Goal: Task Accomplishment & Management: Use online tool/utility

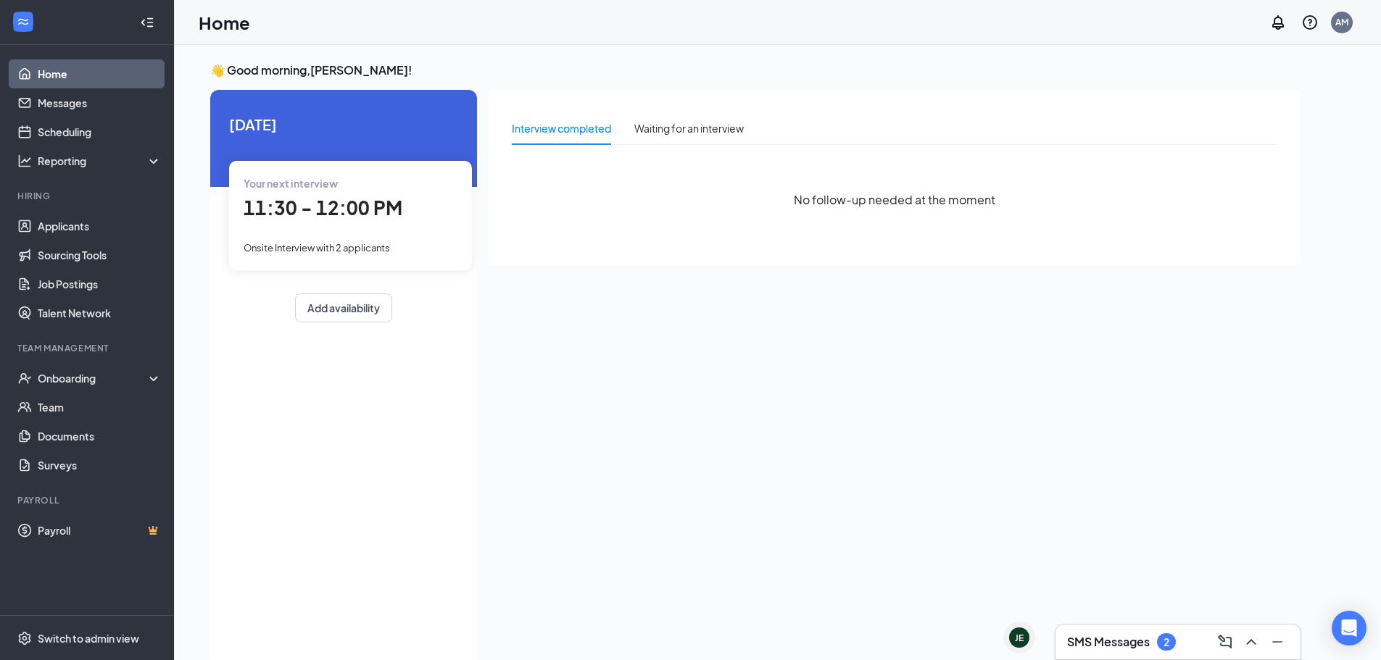
click at [302, 185] on span "Your next interview" at bounding box center [291, 183] width 94 height 13
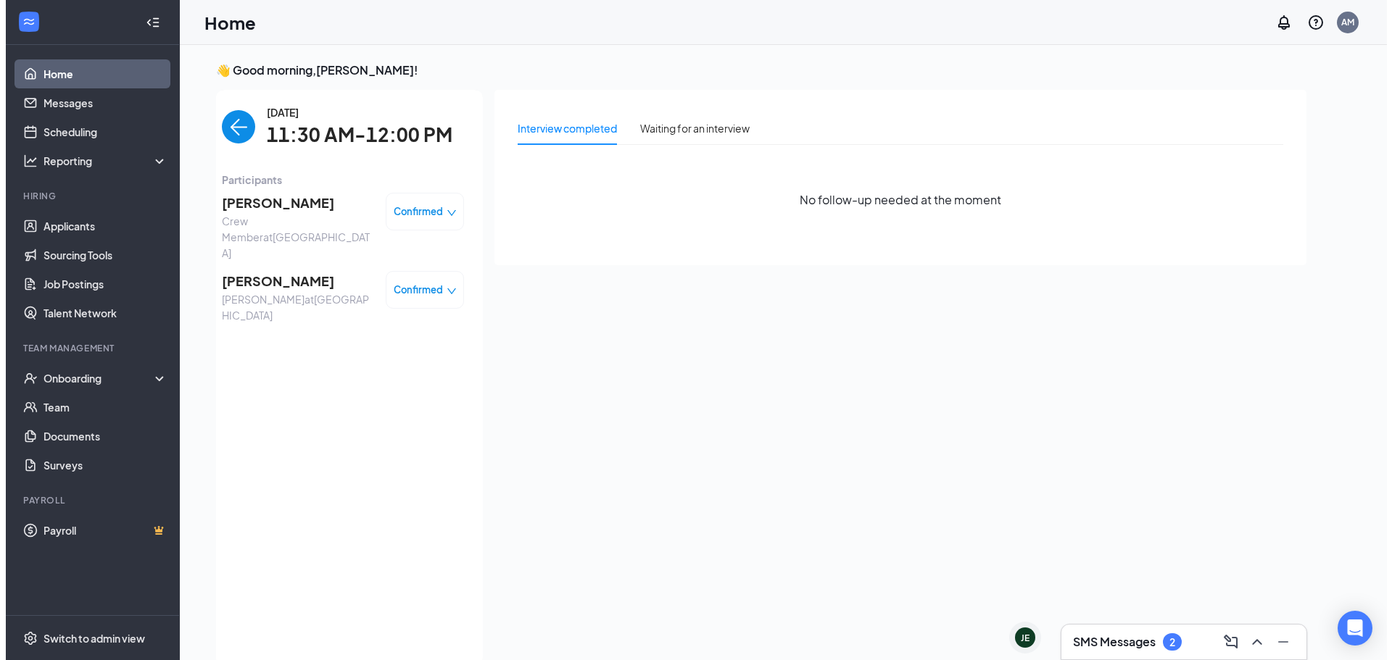
scroll to position [6, 0]
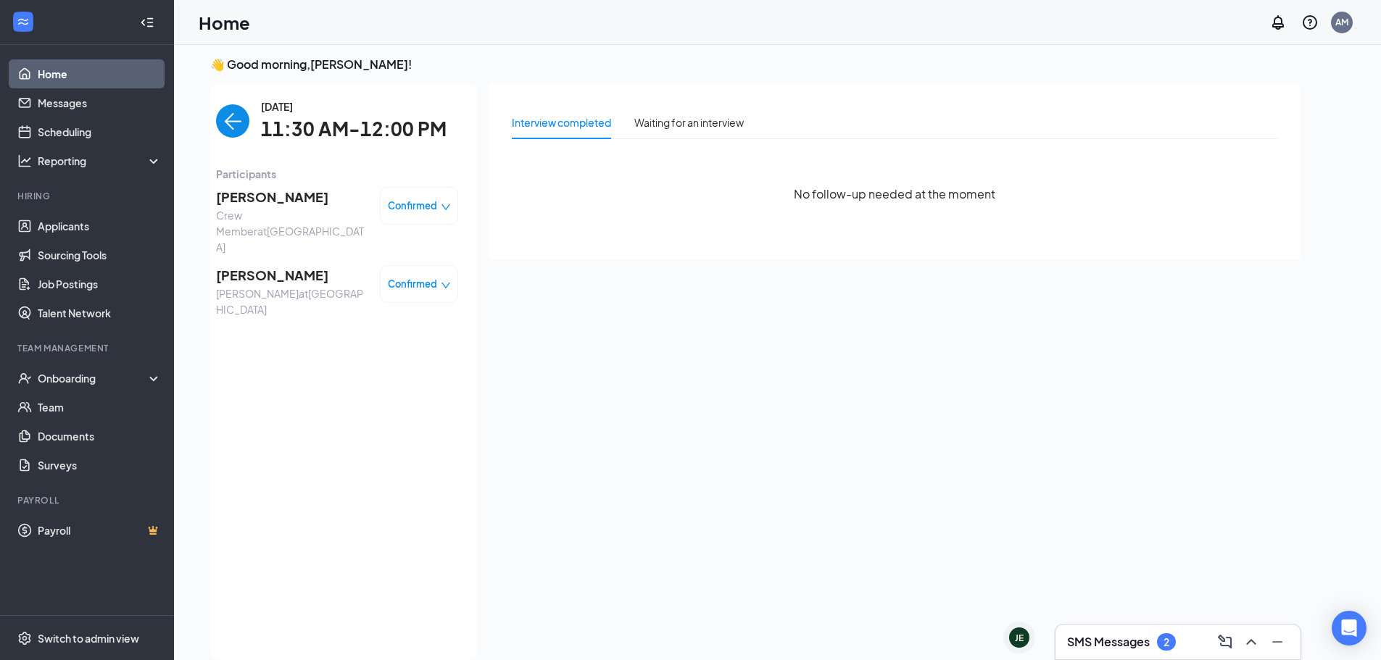
click at [286, 203] on span "[PERSON_NAME]" at bounding box center [292, 197] width 152 height 20
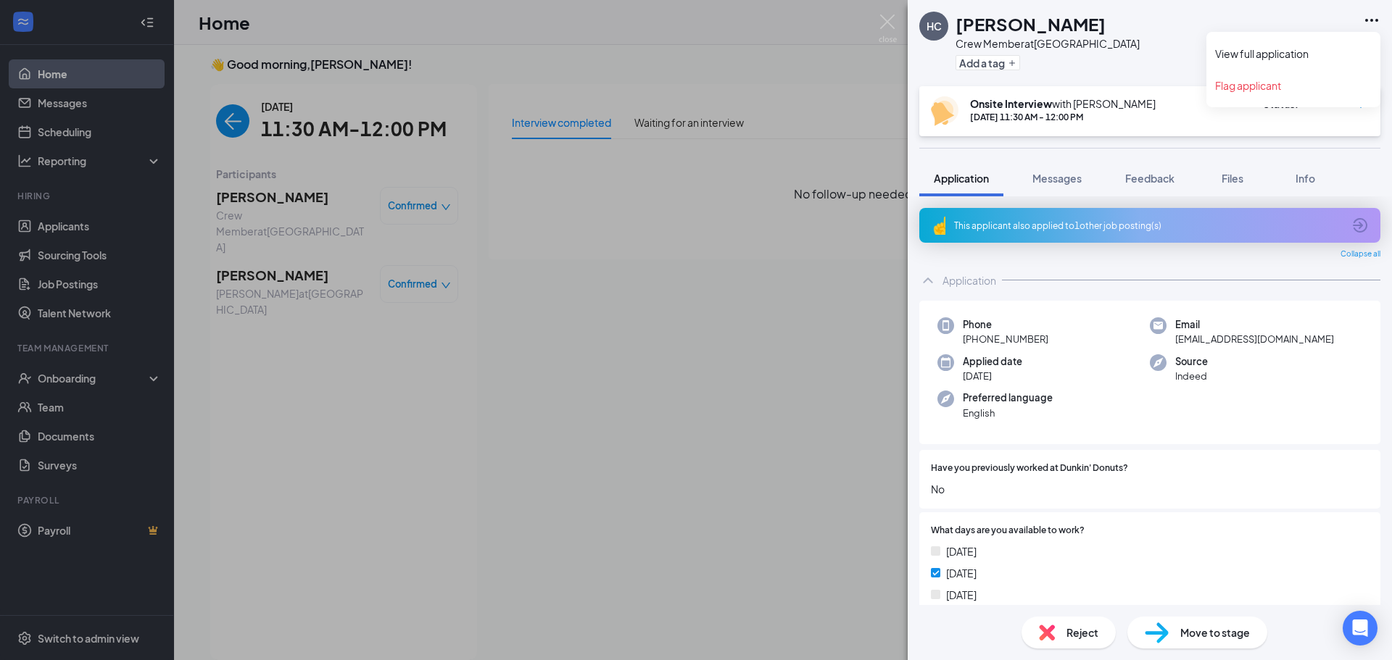
click at [1368, 17] on icon "Ellipses" at bounding box center [1371, 20] width 17 height 17
click at [1280, 46] on link "View full application" at bounding box center [1293, 53] width 157 height 14
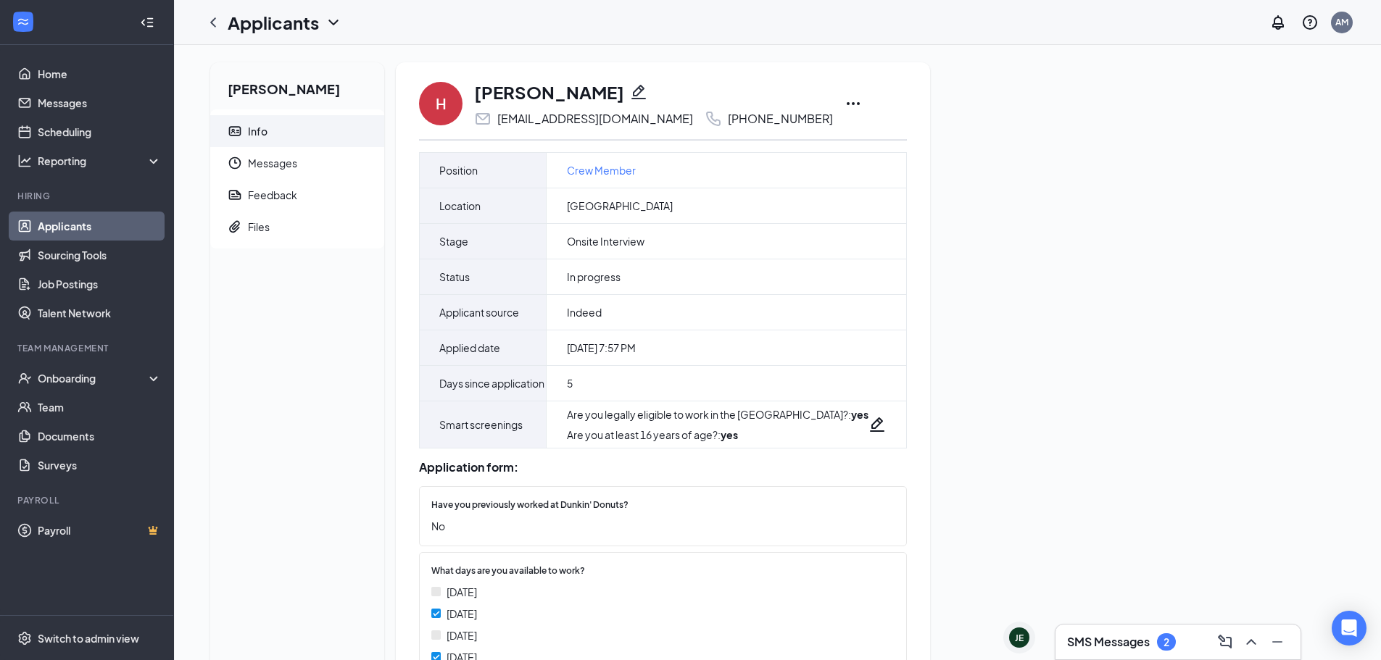
click at [845, 103] on icon "Ellipses" at bounding box center [853, 103] width 17 height 17
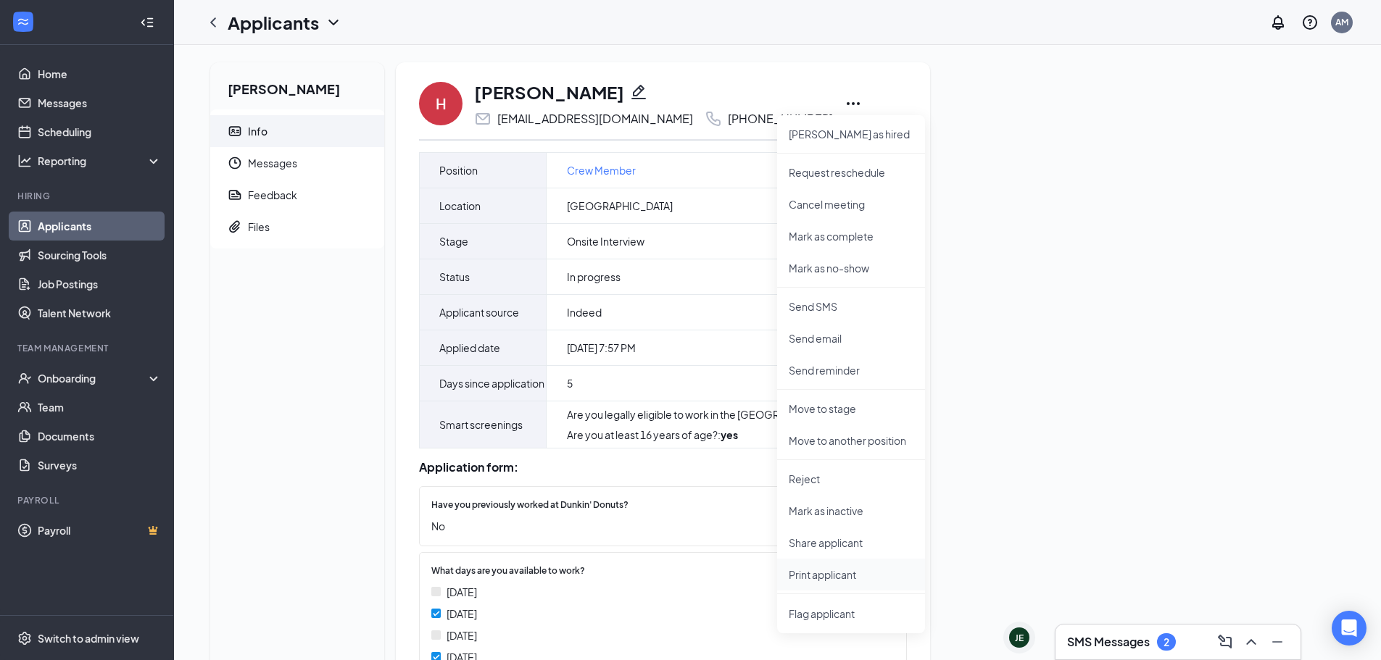
click at [839, 576] on p "Print applicant" at bounding box center [851, 575] width 125 height 14
